Goal: Task Accomplishment & Management: Use online tool/utility

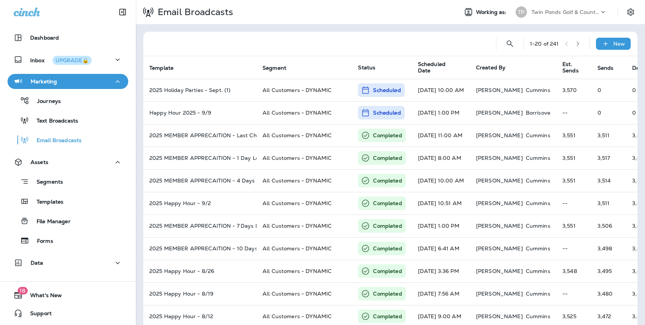
click at [564, 12] on p "Twin Ponds Golf & Country Club" at bounding box center [566, 12] width 68 height 6
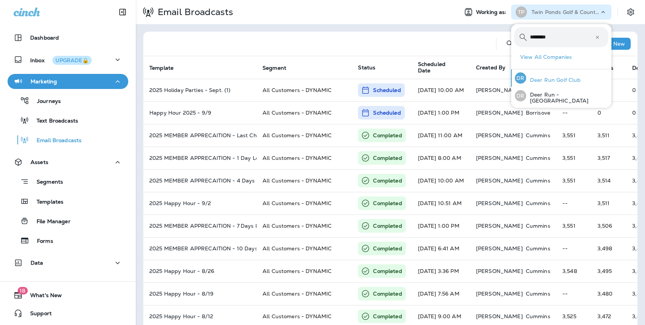
type input "********"
click at [564, 78] on p "Deer Run Golf Club" at bounding box center [553, 80] width 55 height 6
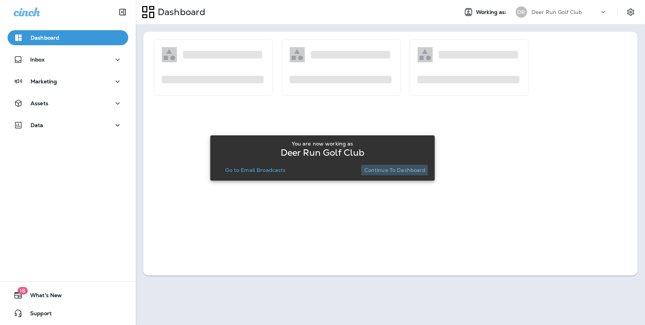
click at [382, 170] on p "Continue to Dashboard" at bounding box center [395, 170] width 62 height 6
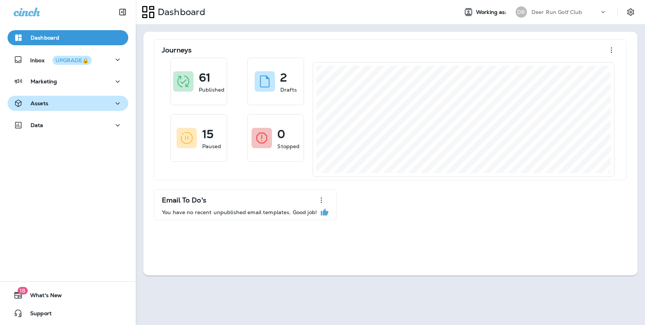
click at [35, 105] on p "Assets" at bounding box center [40, 103] width 18 height 6
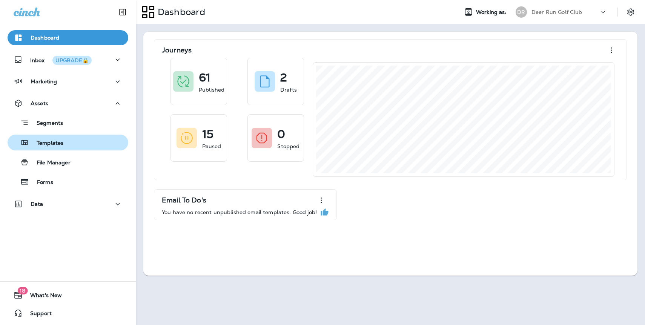
click at [68, 144] on div "Templates" at bounding box center [68, 142] width 115 height 11
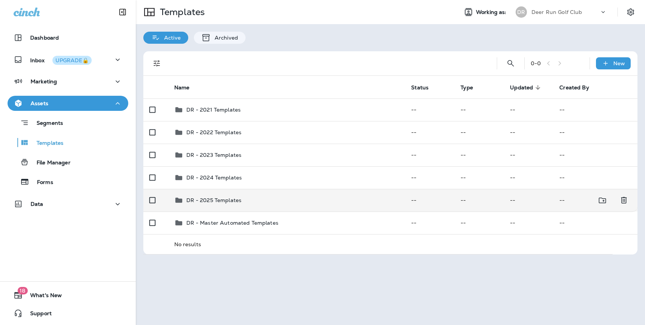
click at [217, 201] on p "DR - 2025 Templates" at bounding box center [213, 200] width 55 height 6
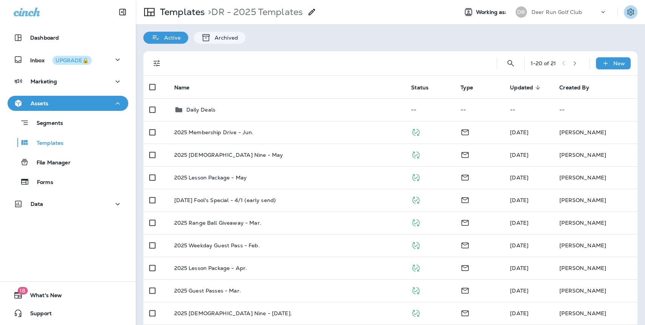
click at [632, 10] on icon "Settings" at bounding box center [630, 11] width 7 height 7
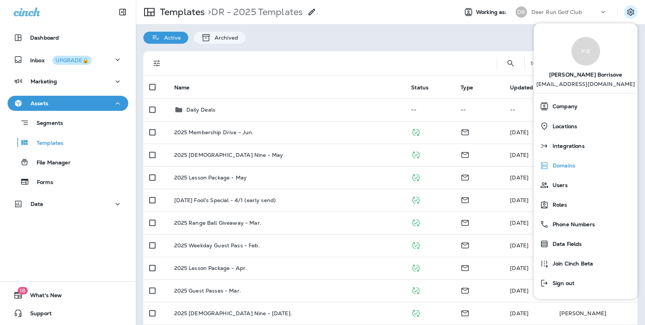
click at [571, 166] on span "Domains" at bounding box center [562, 166] width 26 height 6
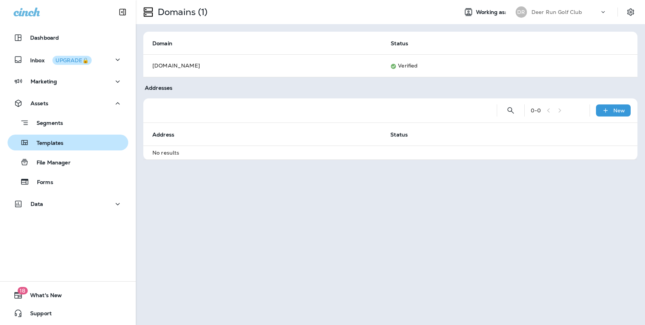
click at [53, 135] on button "Templates" at bounding box center [68, 143] width 121 height 16
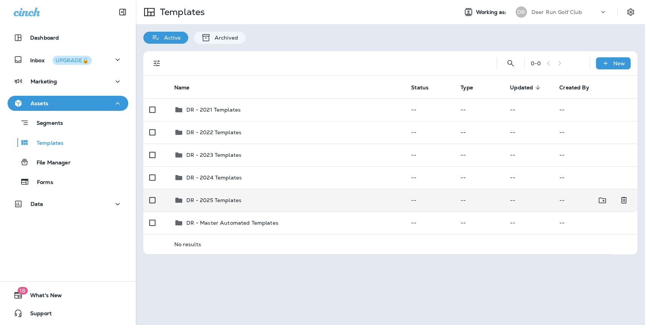
click at [214, 195] on td "DR - 2025 Templates" at bounding box center [286, 200] width 237 height 23
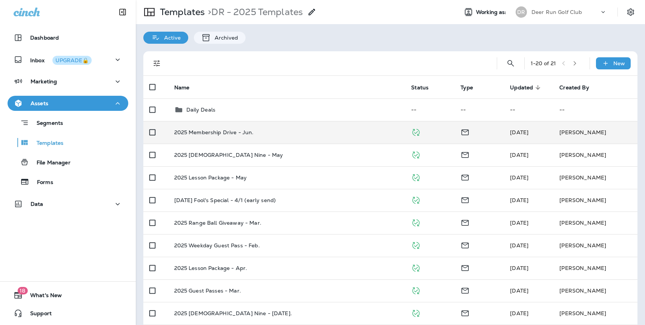
click at [297, 133] on div "2025 Membership Drive - Jun." at bounding box center [286, 132] width 225 height 6
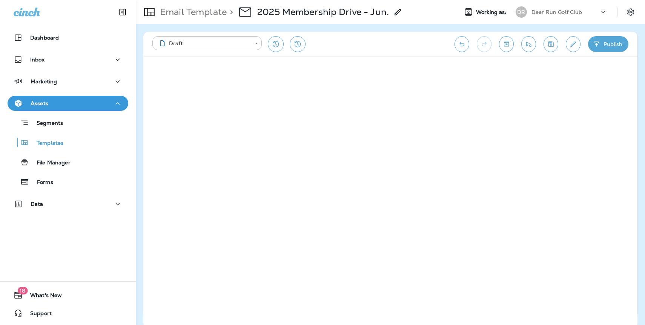
click at [571, 42] on icon "Edit details" at bounding box center [573, 44] width 8 height 8
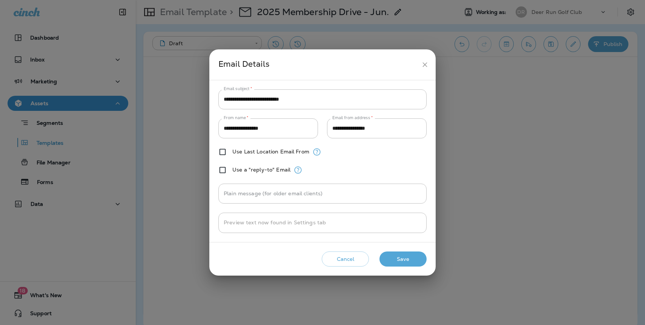
click at [62, 146] on div "**********" at bounding box center [322, 162] width 645 height 325
click at [345, 252] on button "Cancel" at bounding box center [345, 259] width 47 height 15
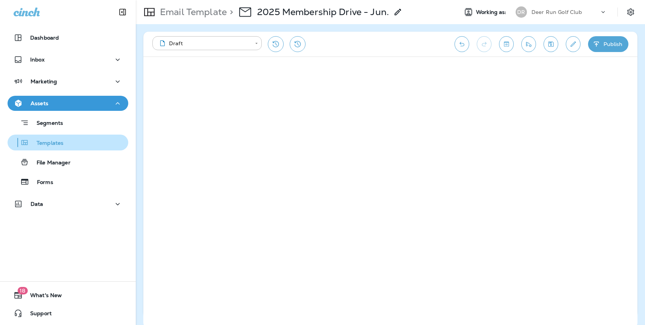
click at [56, 144] on p "Templates" at bounding box center [46, 143] width 34 height 7
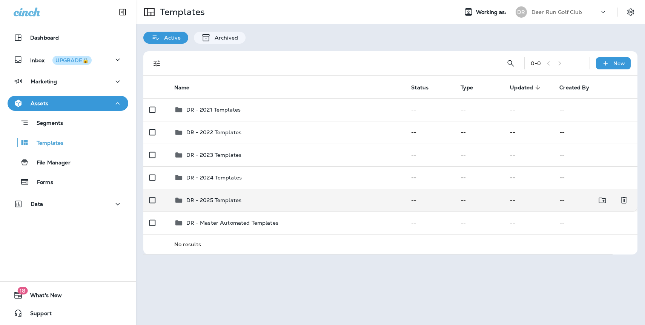
click at [261, 205] on div "DR - 2025 Templates" at bounding box center [286, 200] width 225 height 9
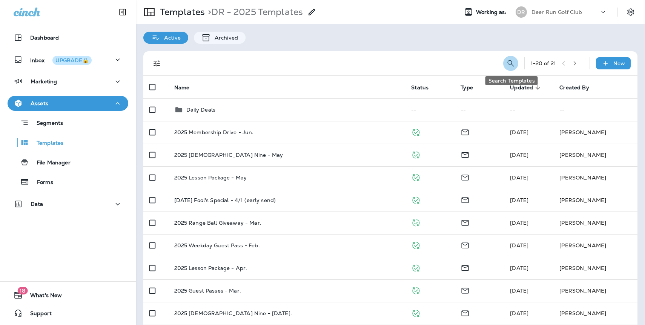
click at [511, 66] on icon "Search Templates" at bounding box center [510, 63] width 9 height 9
click at [463, 64] on input "text" at bounding box center [477, 63] width 67 height 20
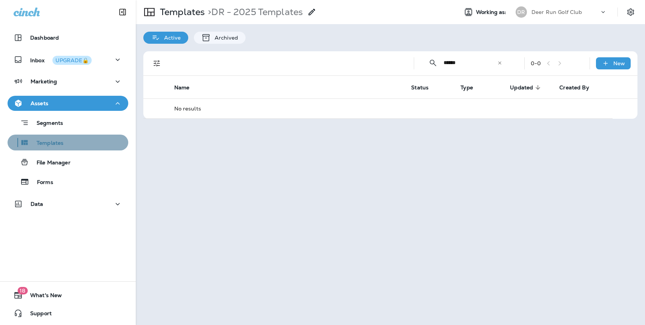
click at [49, 147] on div "Templates" at bounding box center [37, 142] width 53 height 11
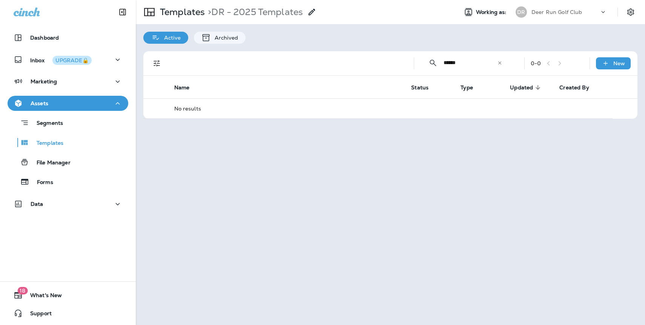
click at [470, 63] on input "******" at bounding box center [471, 63] width 54 height 20
type input "*****"
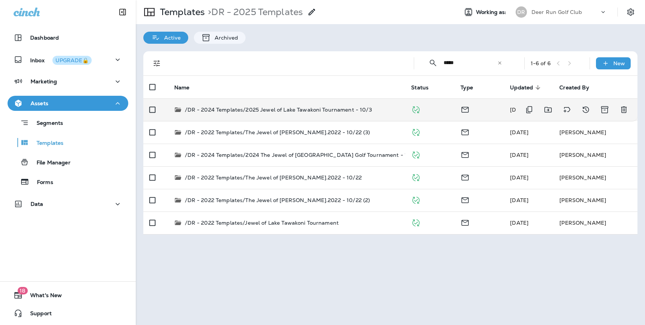
click at [350, 110] on p "/DR - 2024 Templates/2025 Jewel of Lake Tawakoni Tournament - 10/3" at bounding box center [278, 110] width 187 height 8
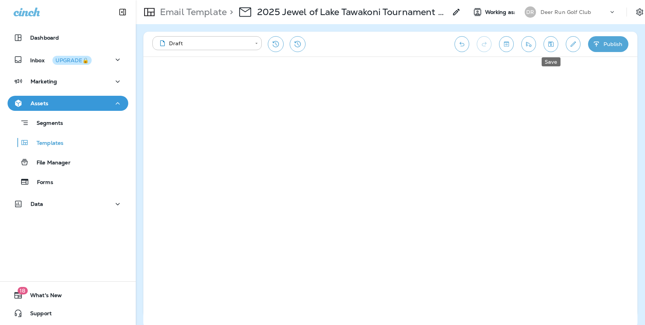
click at [554, 48] on icon "Save" at bounding box center [551, 44] width 8 height 8
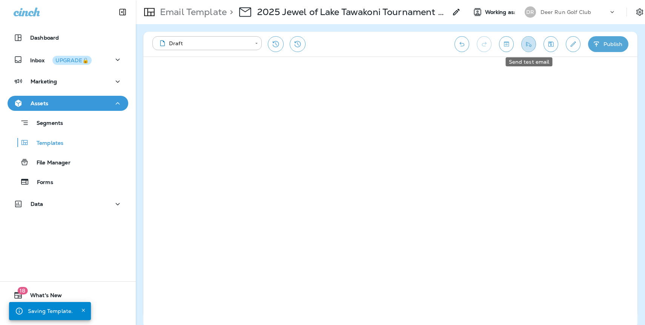
click at [524, 49] on button "Send test email" at bounding box center [528, 44] width 15 height 16
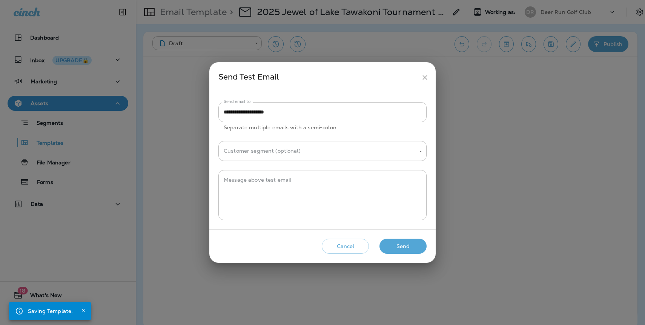
click at [396, 246] on button "Send" at bounding box center [403, 246] width 47 height 15
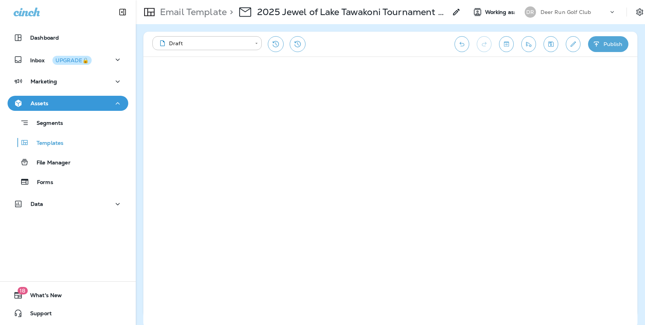
click at [551, 47] on icon "Save" at bounding box center [551, 44] width 8 height 8
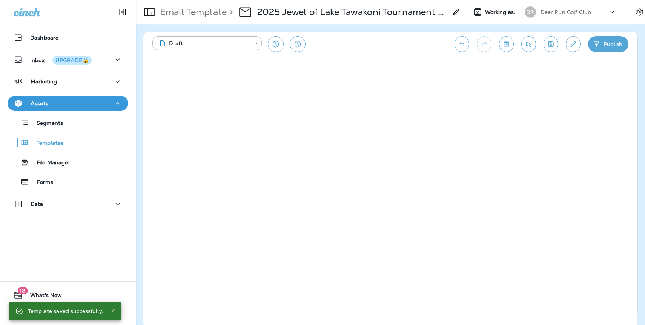
click at [571, 12] on p "Deer Run Golf Club" at bounding box center [566, 12] width 51 height 6
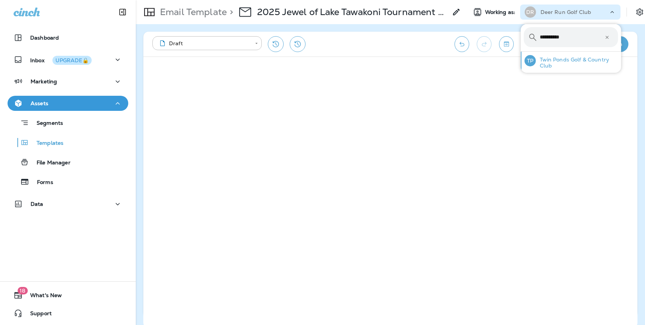
type input "**********"
click at [582, 63] on p "Twin Ponds Golf & Country Club" at bounding box center [577, 63] width 82 height 12
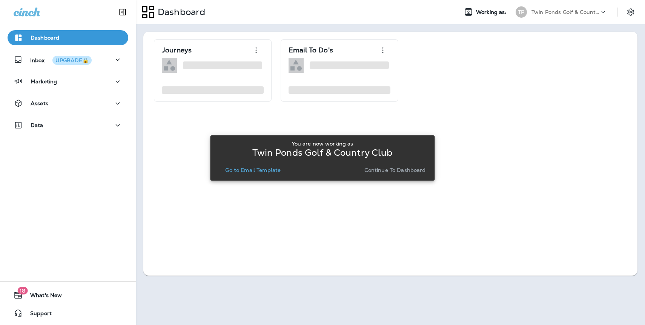
click at [411, 174] on button "Continue to Dashboard" at bounding box center [395, 170] width 68 height 11
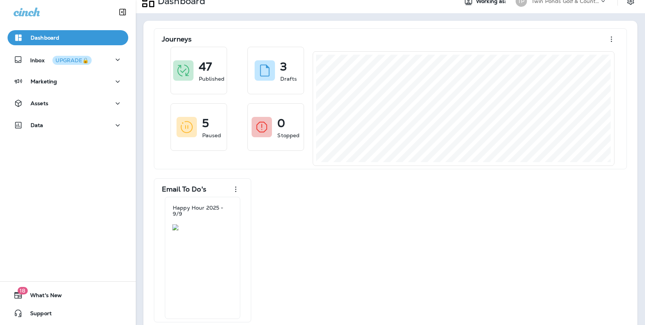
scroll to position [23, 0]
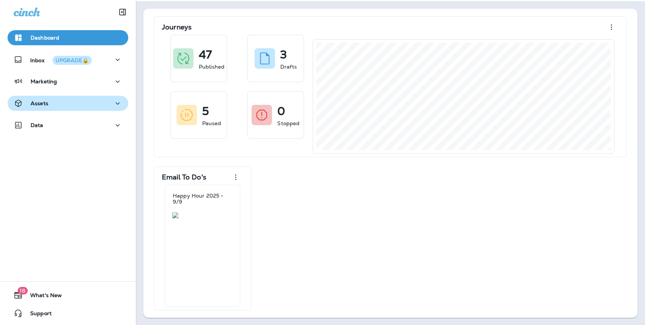
click at [55, 101] on div "Assets" at bounding box center [68, 103] width 109 height 9
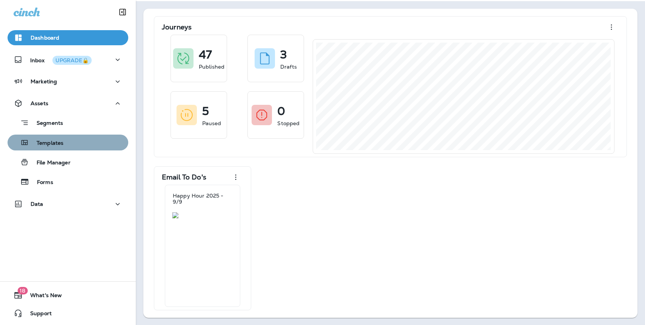
click at [60, 146] on p "Templates" at bounding box center [46, 143] width 34 height 7
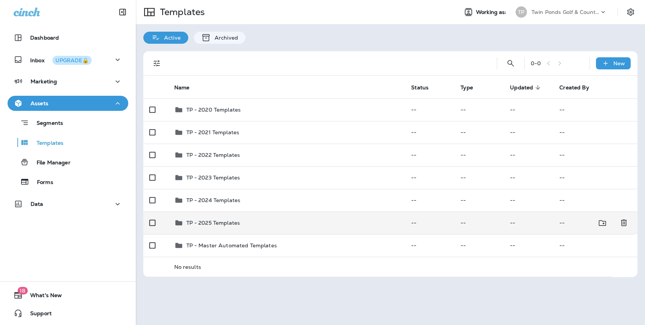
click at [234, 225] on p "TP - 2025 Templates" at bounding box center [213, 223] width 54 height 6
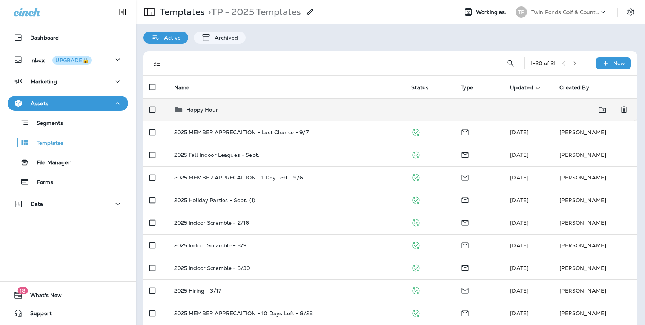
click at [209, 115] on td "Happy Hour" at bounding box center [286, 109] width 237 height 23
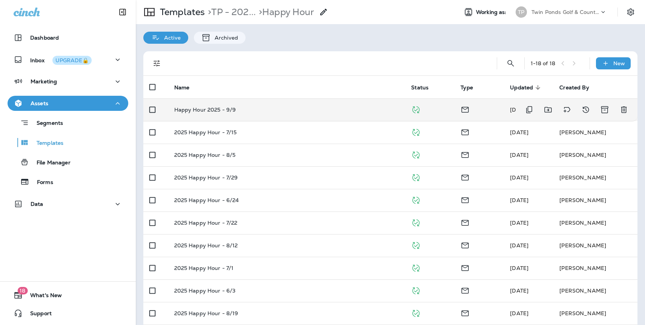
click at [222, 109] on p "Happy Hour 2025 - 9/9" at bounding box center [205, 110] width 62 height 6
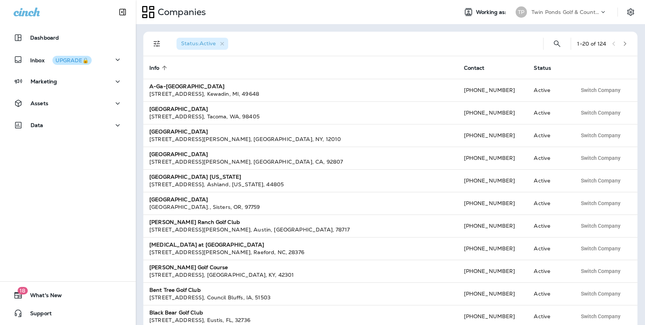
click at [571, 13] on p "Twin Ponds Golf & Country Club" at bounding box center [566, 12] width 68 height 6
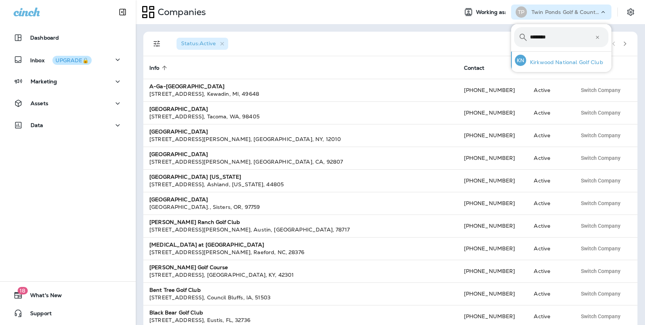
type input "********"
click at [539, 62] on p "Kirkwood National Golf Club" at bounding box center [564, 62] width 77 height 6
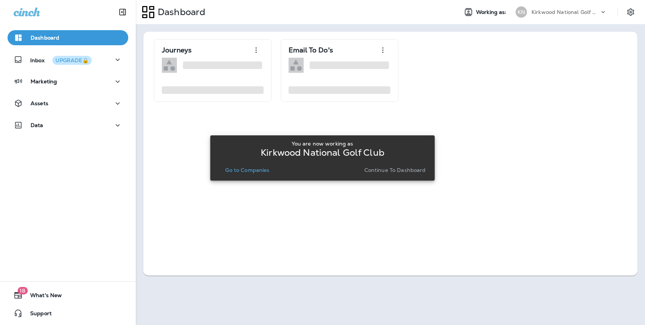
click at [403, 173] on p "Continue to Dashboard" at bounding box center [395, 170] width 62 height 6
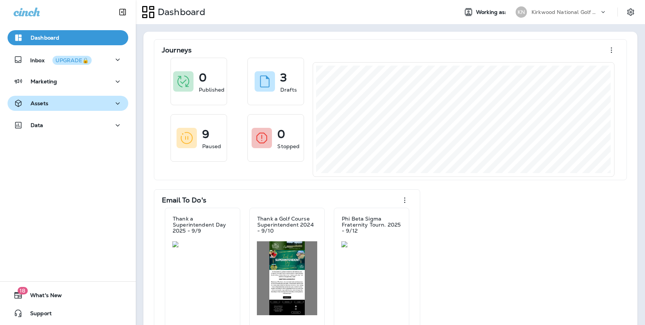
click at [60, 108] on button "Assets" at bounding box center [68, 103] width 121 height 15
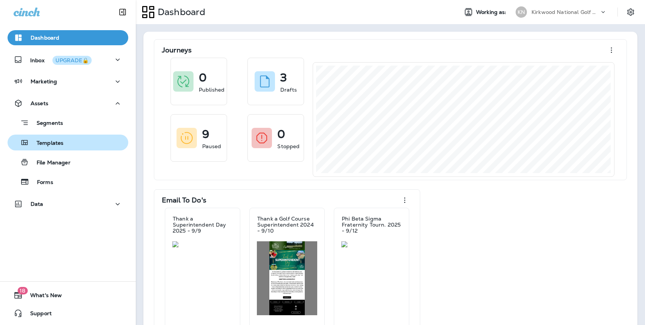
click at [62, 143] on p "Templates" at bounding box center [46, 143] width 34 height 7
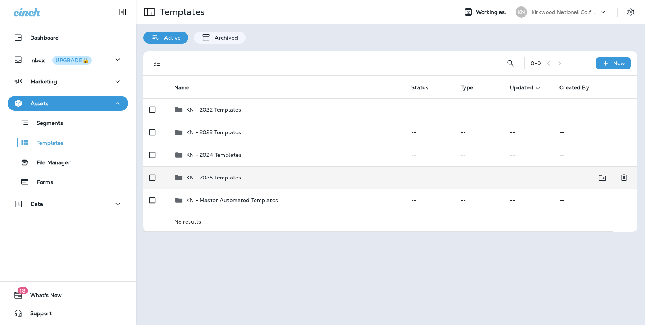
click at [211, 178] on p "KN - 2025 Templates" at bounding box center [213, 178] width 55 height 6
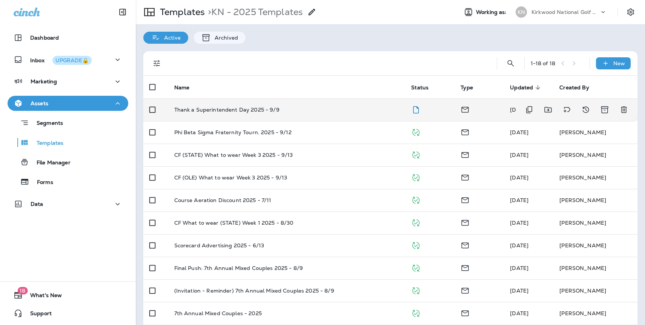
click at [264, 108] on p "Thank a Superintendent Day 2025 - 9/9" at bounding box center [226, 110] width 105 height 6
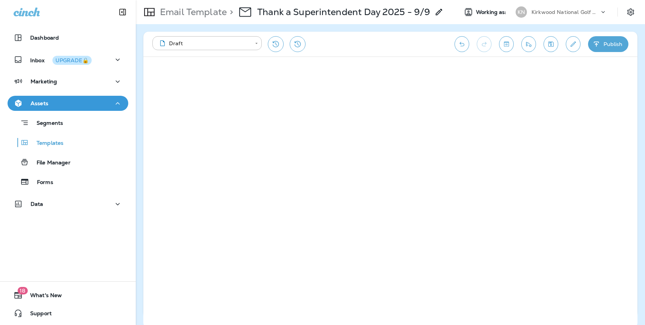
click at [607, 42] on button "Publish" at bounding box center [608, 44] width 40 height 16
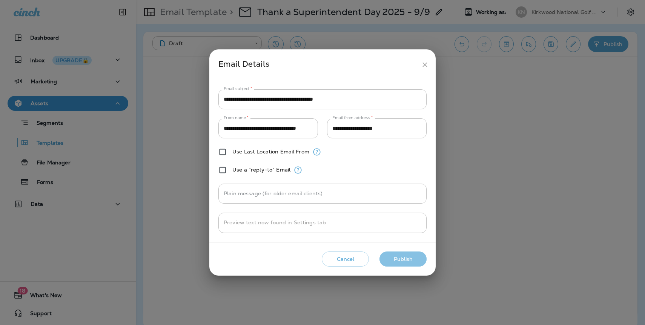
click at [400, 258] on button "Publish" at bounding box center [403, 259] width 47 height 15
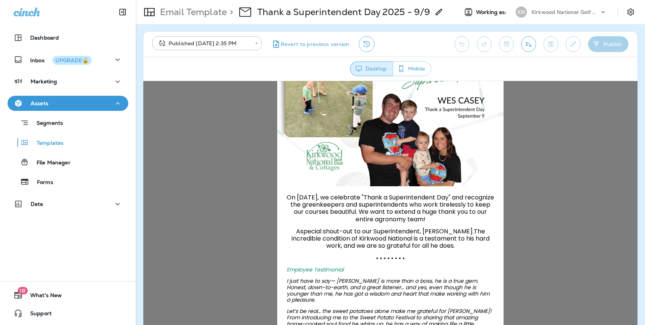
scroll to position [127, 0]
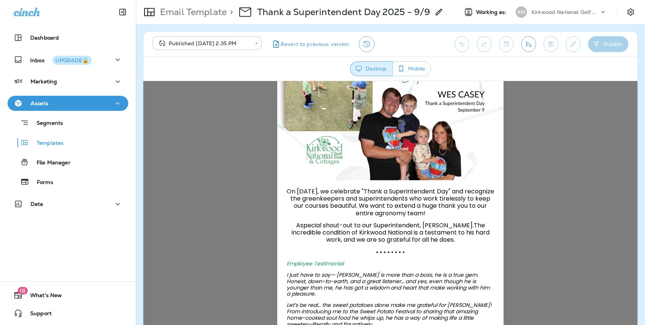
click at [334, 217] on p at bounding box center [391, 219] width 208 height 5
drag, startPoint x: 294, startPoint y: 188, endPoint x: 448, endPoint y: 237, distance: 162.2
click at [448, 237] on div "On [DATE], we celebrate "Thank a Superintendent Day" and recognize the greenkee…" at bounding box center [391, 281] width 208 height 186
copy div "On [DATE], we celebrate "Thank a Superintendent Day" and recognize the greenkee…"
click at [196, 143] on div "On [DATE], we celebrate "Thank a Superintendent Day" and recognize the greenkee…" at bounding box center [390, 211] width 494 height 515
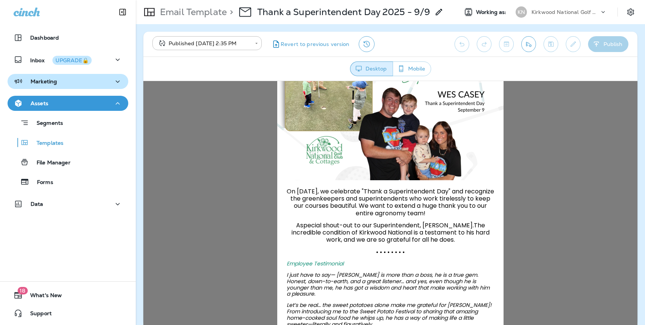
click at [45, 81] on p "Marketing" at bounding box center [44, 81] width 26 height 6
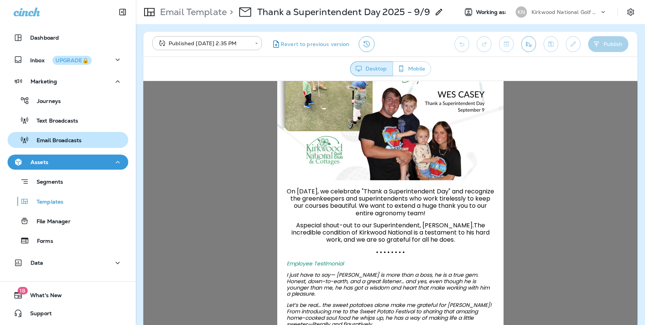
click at [63, 139] on p "Email Broadcasts" at bounding box center [55, 140] width 52 height 7
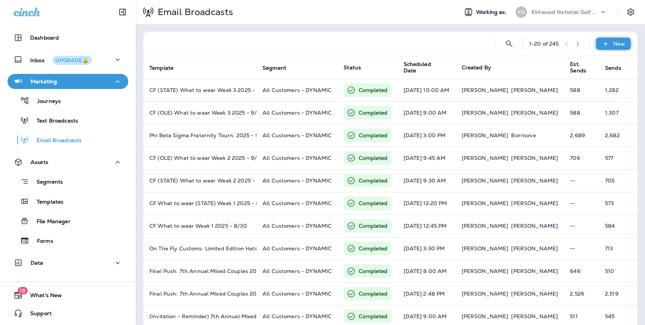
click at [615, 44] on p "New" at bounding box center [620, 44] width 12 height 6
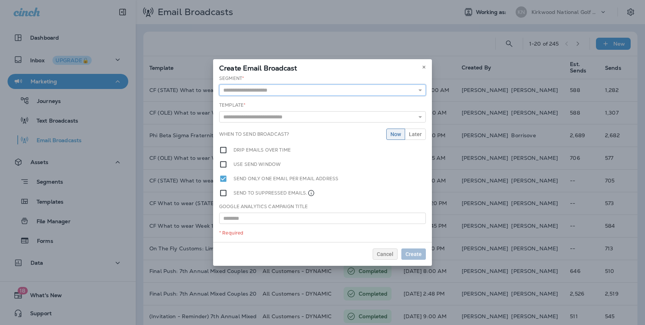
click at [312, 89] on input "text" at bounding box center [322, 90] width 207 height 11
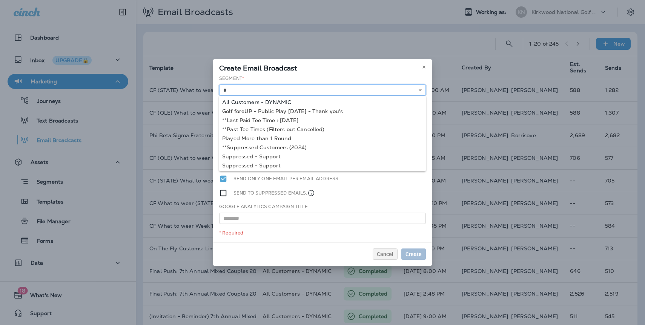
type input "**********"
click at [295, 100] on div "**********" at bounding box center [322, 158] width 219 height 167
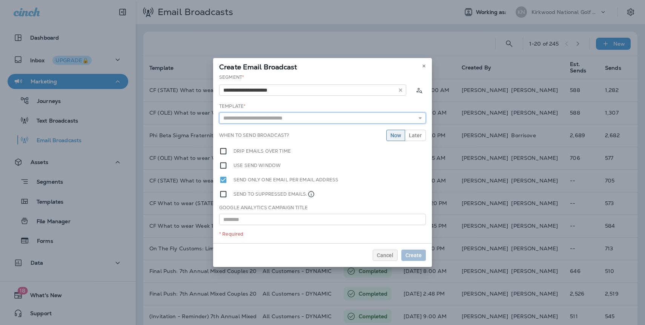
click at [272, 114] on input "text" at bounding box center [322, 117] width 207 height 11
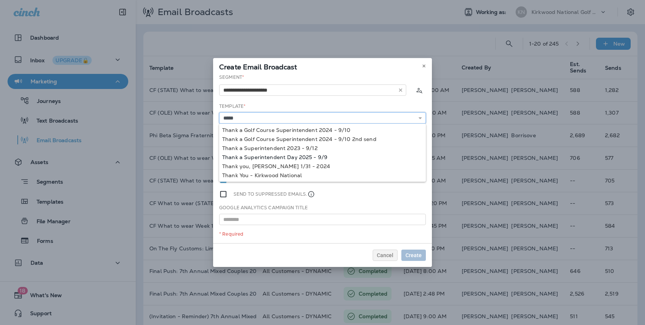
type input "**********"
click at [282, 157] on div "**********" at bounding box center [322, 158] width 219 height 169
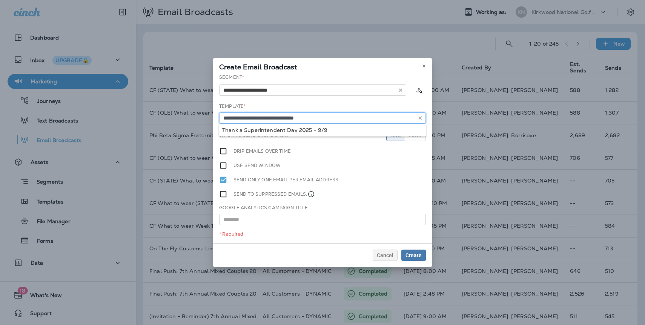
click at [332, 118] on input "**********" at bounding box center [322, 117] width 207 height 11
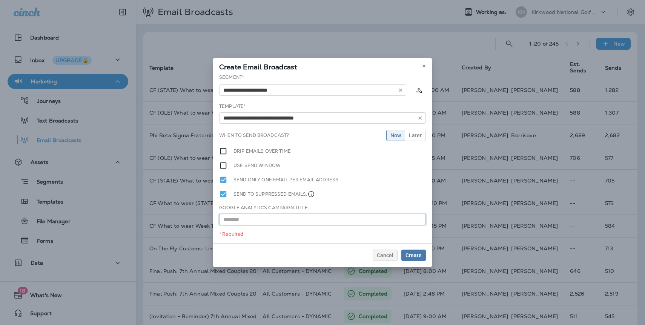
click at [240, 217] on input "text" at bounding box center [322, 219] width 207 height 11
paste input "**********"
type input "**********"
click at [410, 256] on span "Create" at bounding box center [414, 255] width 16 height 5
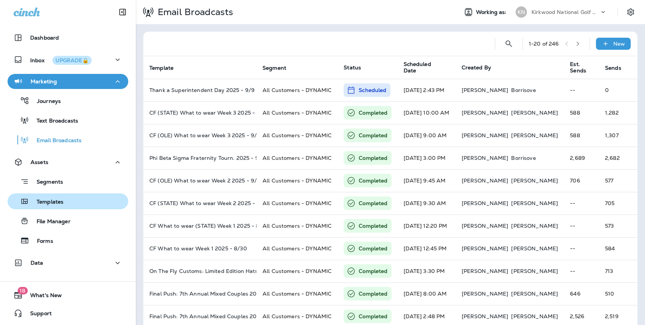
click at [62, 204] on p "Templates" at bounding box center [46, 202] width 34 height 7
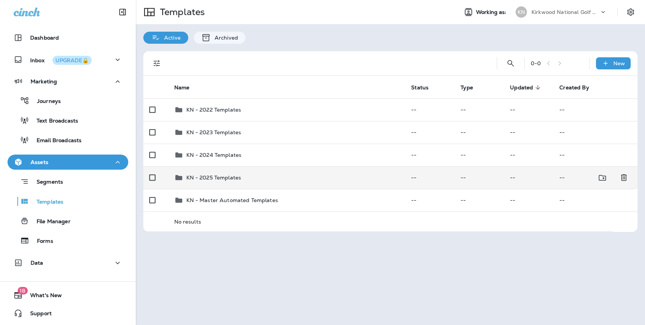
click at [223, 181] on div "KN - 2025 Templates" at bounding box center [213, 177] width 55 height 9
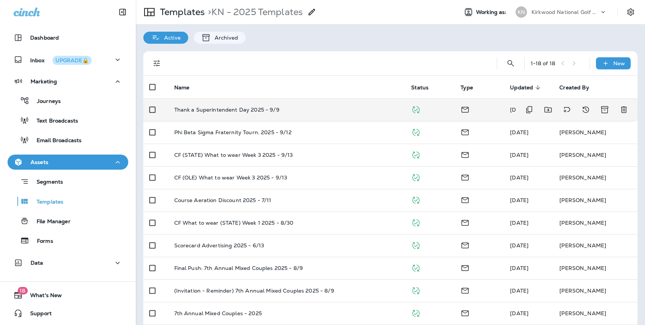
click at [251, 111] on p "Thank a Superintendent Day 2025 - 9/9" at bounding box center [226, 110] width 105 height 6
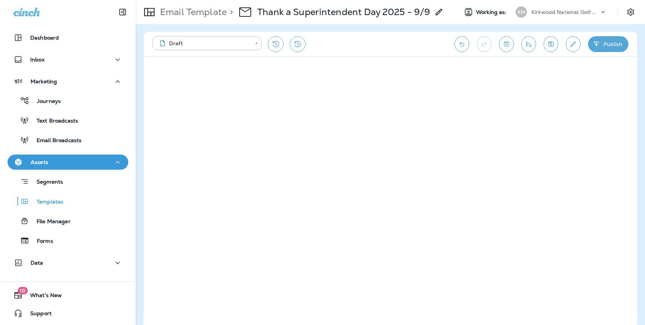
click at [600, 42] on icon "button" at bounding box center [597, 44] width 8 height 8
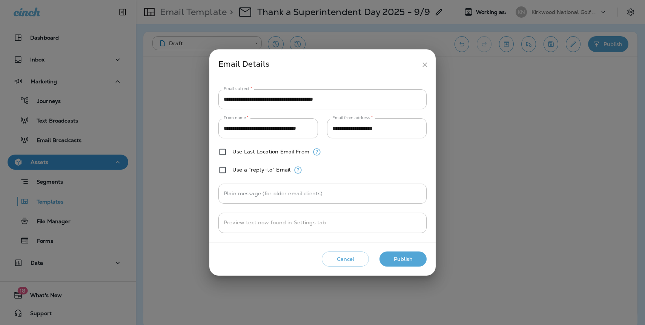
click at [411, 261] on button "Publish" at bounding box center [403, 259] width 47 height 15
